Goal: Task Accomplishment & Management: Manage account settings

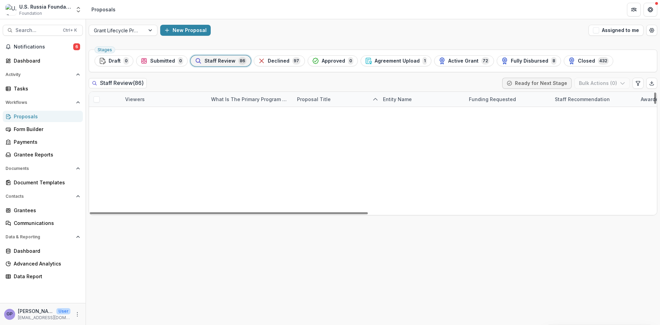
scroll to position [1164, 0]
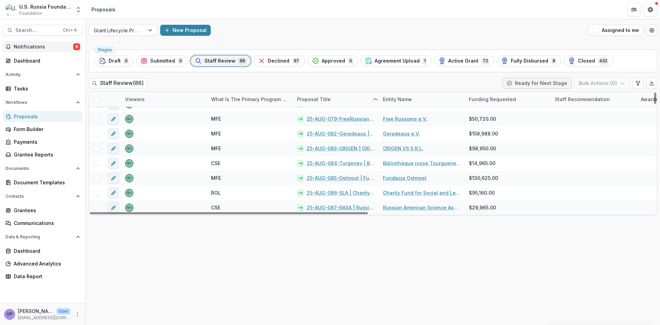
click at [35, 46] on span "Notifications" at bounding box center [43, 47] width 59 height 6
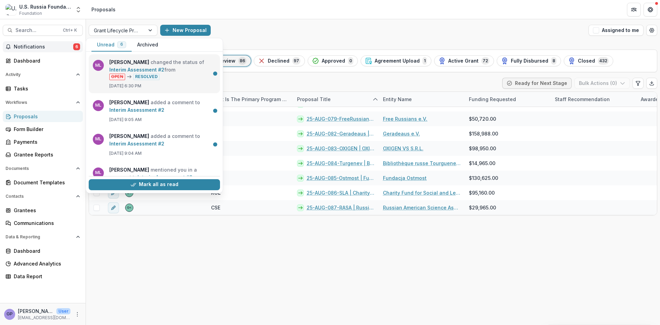
click at [143, 70] on link "Interim Assessment #2" at bounding box center [136, 70] width 55 height 6
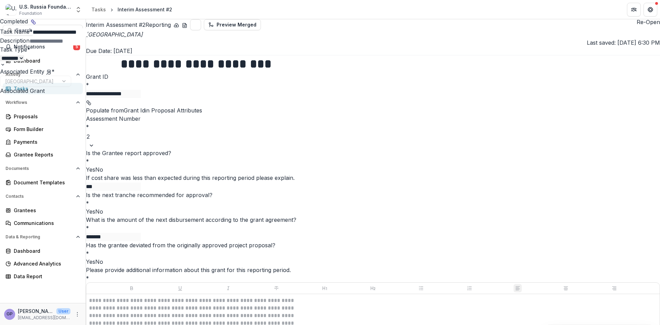
click at [6, 7] on icon "Close" at bounding box center [3, 5] width 6 height 6
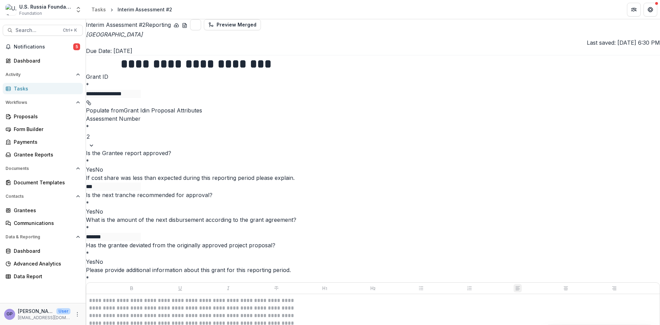
scroll to position [57, 0]
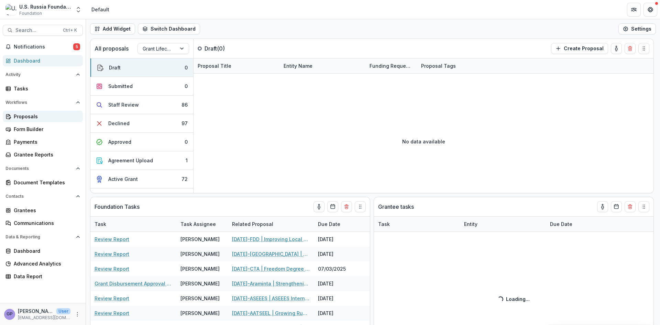
click at [22, 115] on div "Proposals" at bounding box center [46, 116] width 64 height 7
select select "**********"
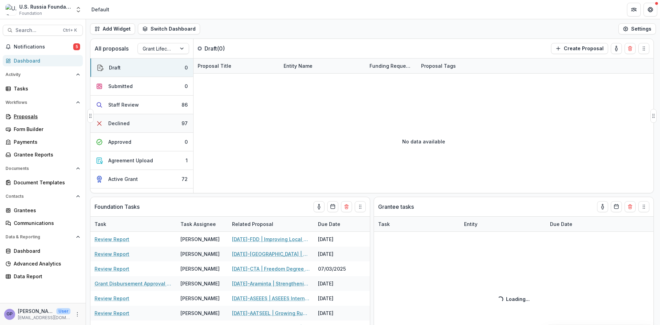
select select "**********"
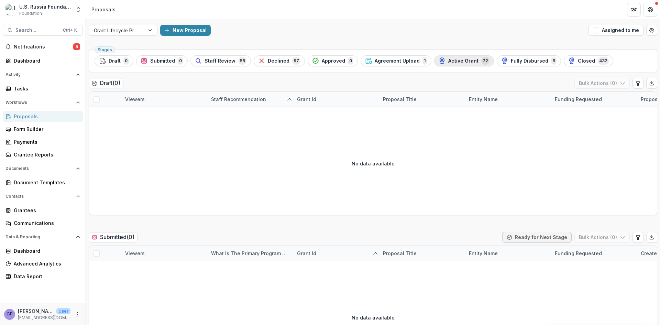
click at [460, 58] on span "Active Grant" at bounding box center [463, 61] width 30 height 6
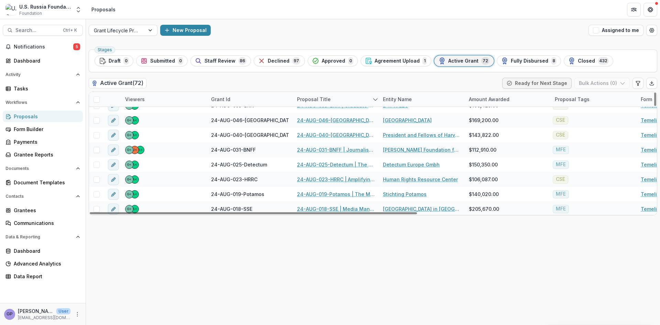
scroll to position [573, 0]
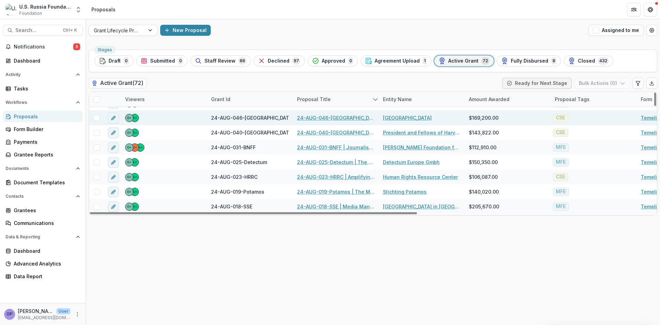
click at [329, 118] on link "24-AUG-046-[GEOGRAPHIC_DATA] | Documenting State Crimes and Educating Human Rig…" at bounding box center [336, 117] width 78 height 7
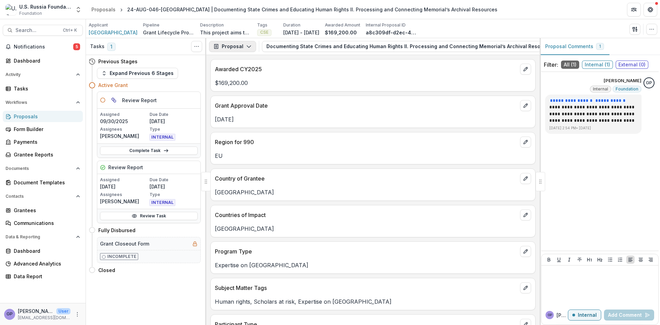
click at [250, 44] on icon "button" at bounding box center [249, 47] width 6 height 6
click at [246, 82] on div "Reports" at bounding box center [254, 84] width 63 height 7
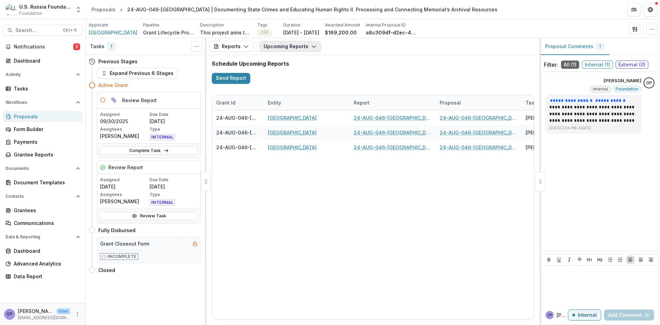
click at [311, 45] on icon "button" at bounding box center [314, 47] width 6 height 6
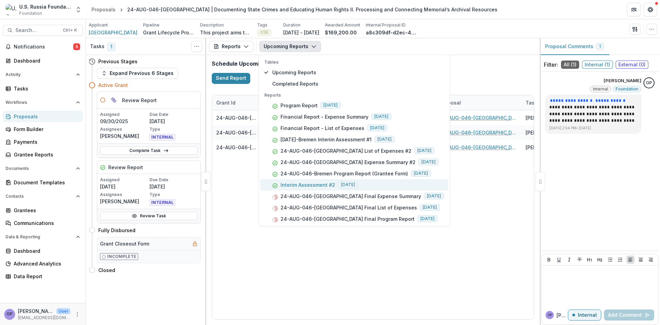
click at [317, 183] on p "Interim Assessment #2" at bounding box center [308, 184] width 55 height 7
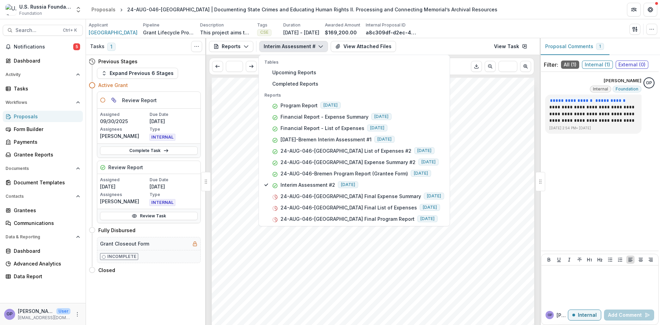
click at [514, 106] on div "Submission Responses INTERIM ASSESSMENT FORM Grant ID 24-AUG-046-Bremen Assessm…" at bounding box center [373, 306] width 323 height 456
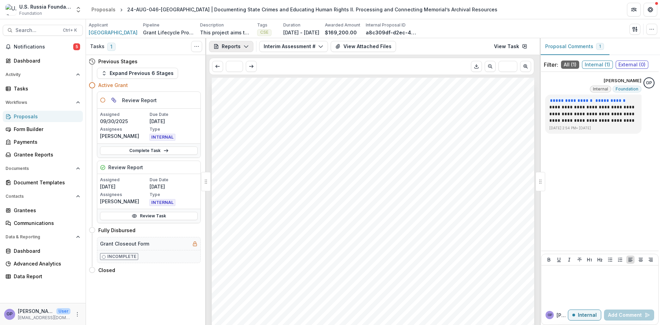
click at [248, 45] on icon "button" at bounding box center [246, 47] width 6 height 6
click at [321, 46] on icon "button" at bounding box center [321, 47] width 6 height 6
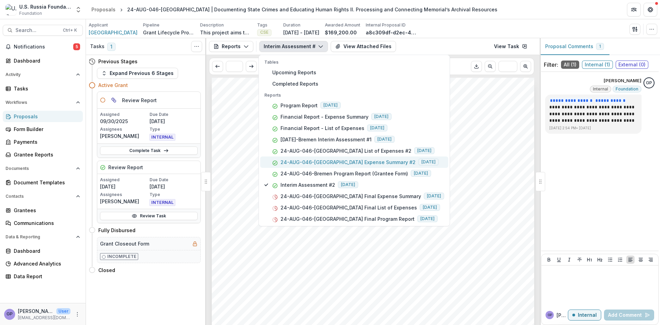
click at [351, 160] on p "24-AUG-046-Bremen Expense Summary #2" at bounding box center [348, 162] width 135 height 7
click at [485, 198] on div "Submission Responses Financial Report Expense Summary Grant ID 24-AUG-046-Breme…" at bounding box center [373, 306] width 323 height 456
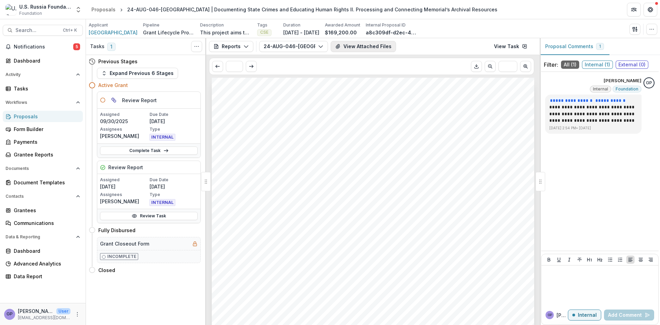
click at [368, 47] on button "View Attached Files" at bounding box center [363, 46] width 65 height 11
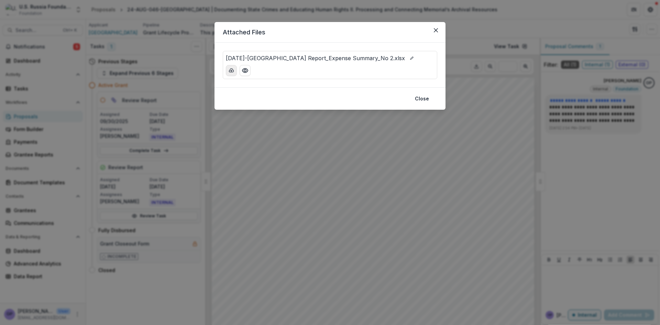
click at [230, 69] on icon "download-button" at bounding box center [232, 71] width 6 height 6
click at [422, 98] on button "Close" at bounding box center [422, 98] width 22 height 11
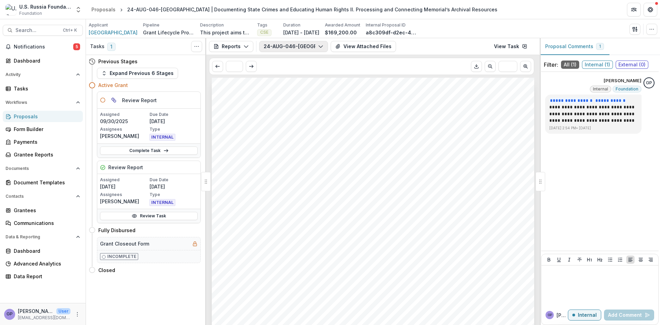
click at [318, 45] on icon "button" at bounding box center [321, 47] width 6 height 6
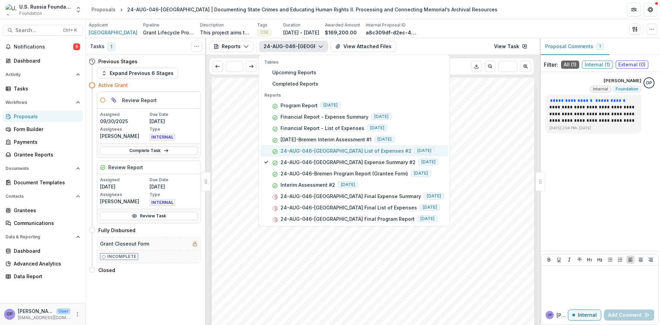
click at [301, 149] on p "24-AUG-046-Bremen List of Expenses #2" at bounding box center [346, 150] width 131 height 7
click at [368, 45] on button "View Attached Files" at bounding box center [363, 46] width 65 height 11
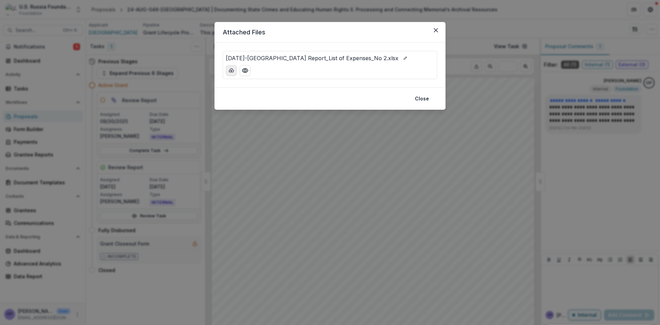
click at [229, 70] on icon "download-button" at bounding box center [232, 71] width 6 height 6
click at [437, 31] on icon "Close" at bounding box center [436, 30] width 4 height 4
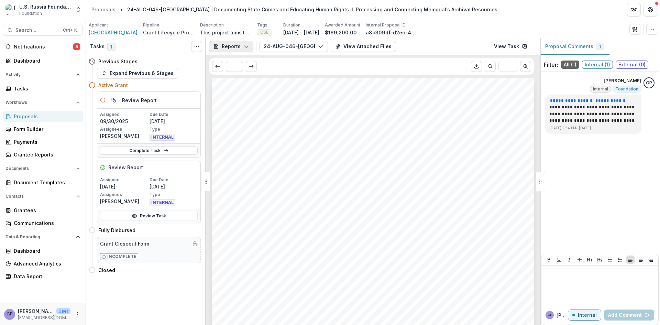
click at [245, 47] on icon "button" at bounding box center [246, 47] width 6 height 6
click at [241, 74] on div "Payments" at bounding box center [254, 73] width 63 height 7
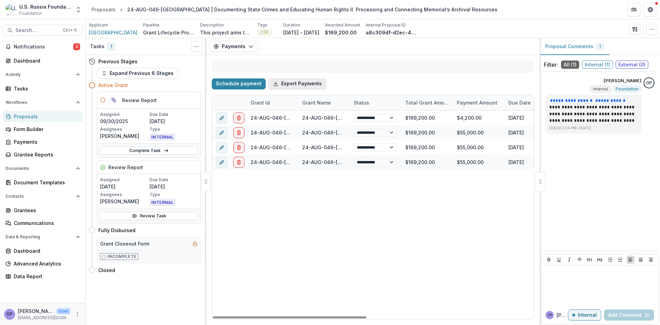
select select "**********"
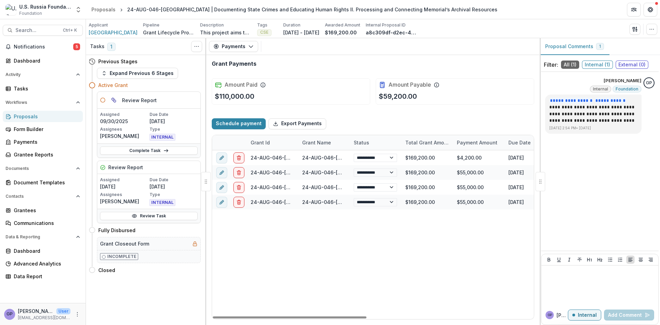
select select "**********"
click at [251, 45] on icon "button" at bounding box center [251, 47] width 6 height 6
select select "**********"
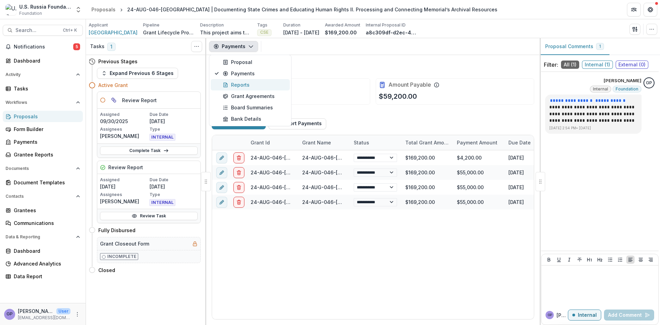
click at [241, 85] on div "Reports" at bounding box center [254, 84] width 63 height 7
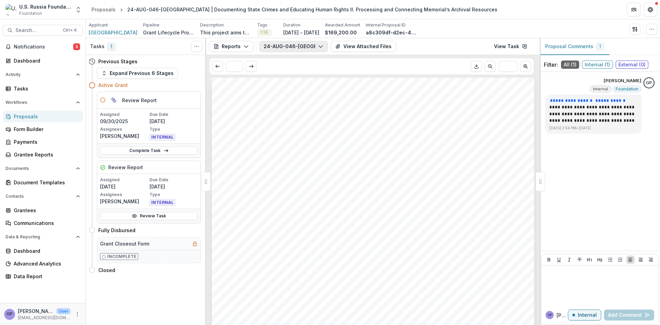
click at [322, 44] on icon "button" at bounding box center [321, 47] width 6 height 6
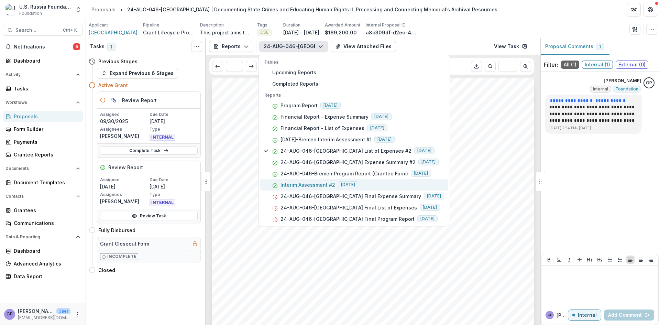
click at [315, 184] on p "Interim Assessment #2" at bounding box center [308, 184] width 55 height 7
click at [510, 46] on link "View Task" at bounding box center [511, 46] width 42 height 11
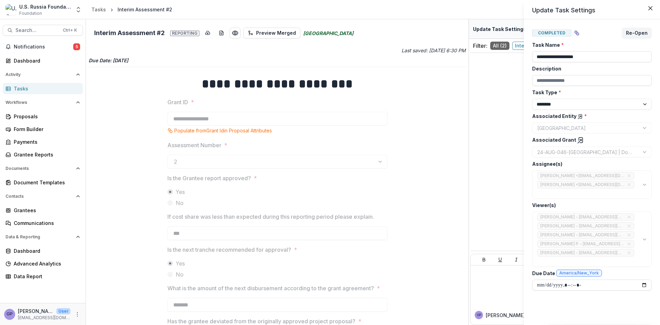
click at [494, 280] on div "**********" at bounding box center [330, 162] width 660 height 325
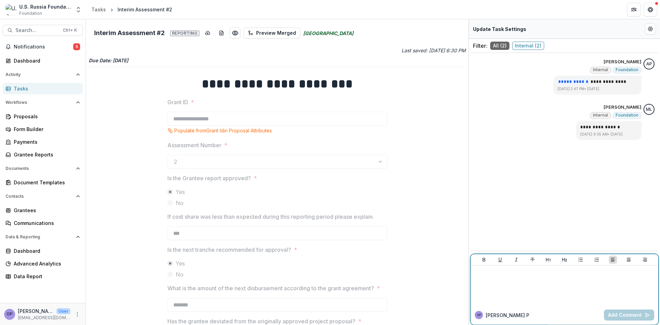
click at [487, 284] on div at bounding box center [564, 285] width 182 height 34
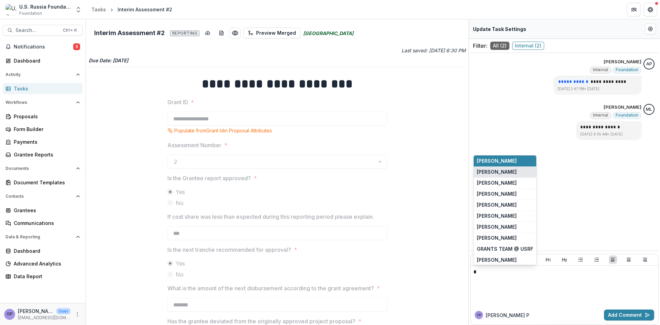
click at [487, 173] on button "[PERSON_NAME]" at bounding box center [505, 171] width 63 height 11
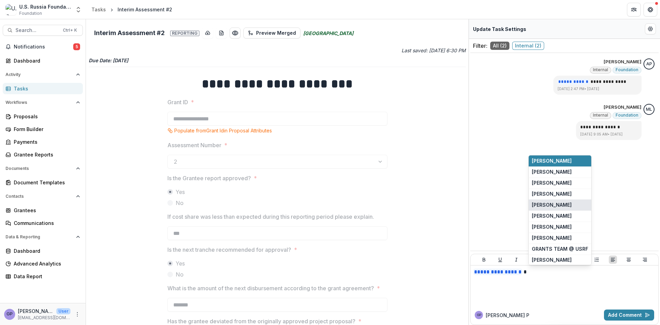
click at [554, 202] on button "[PERSON_NAME]" at bounding box center [560, 204] width 63 height 11
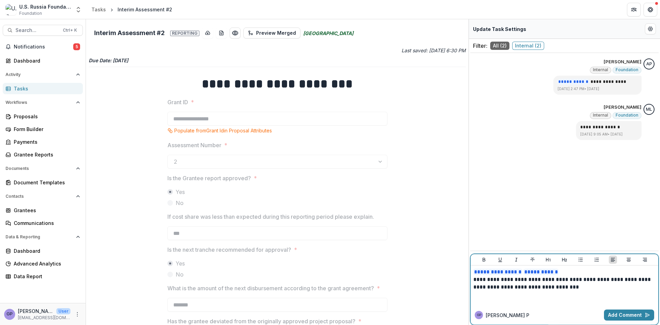
click at [493, 282] on p "**********" at bounding box center [564, 283] width 182 height 15
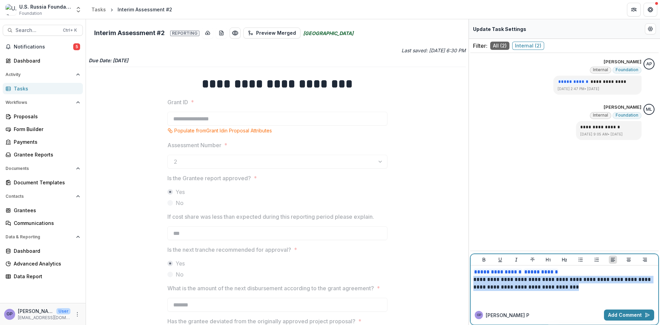
drag, startPoint x: 474, startPoint y: 279, endPoint x: 587, endPoint y: 287, distance: 113.1
click at [587, 287] on p "**********" at bounding box center [564, 283] width 182 height 15
copy p "**********"
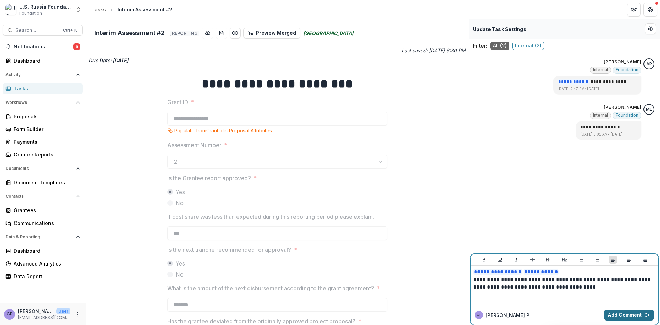
click at [627, 311] on button "Add Comment" at bounding box center [629, 314] width 50 height 11
